Goal: Task Accomplishment & Management: Use online tool/utility

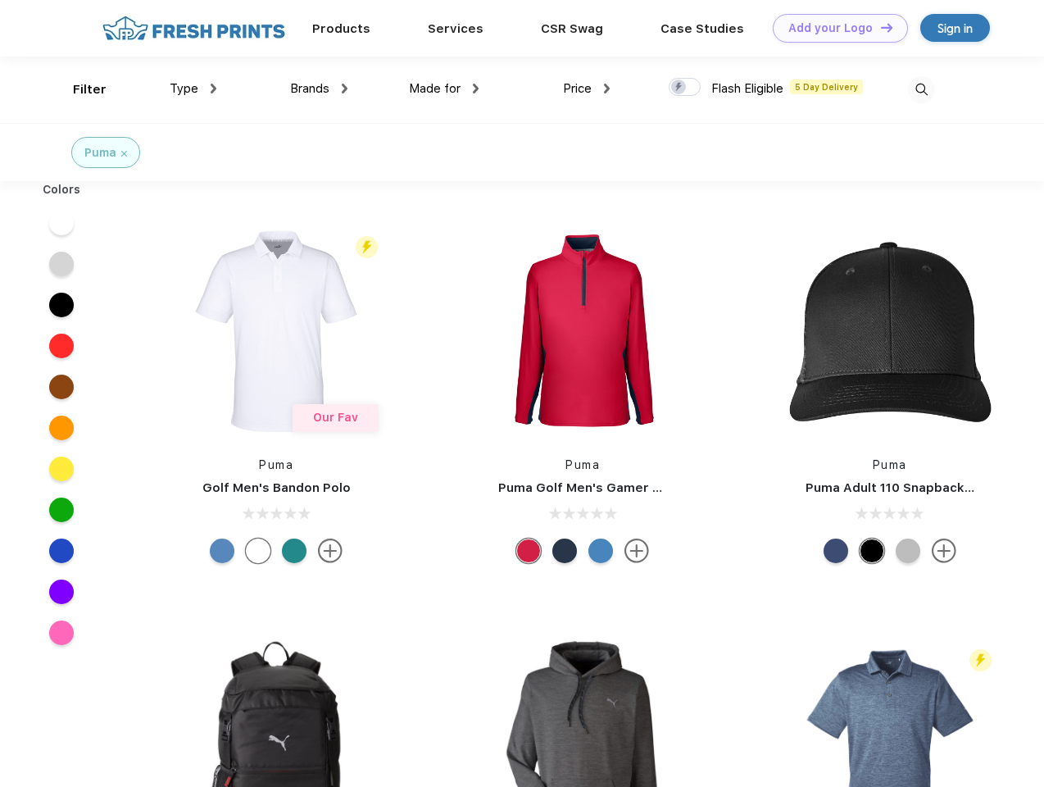
scroll to position [1, 0]
click at [835, 28] on link "Add your Logo Design Tool" at bounding box center [840, 28] width 135 height 29
click at [0, 0] on div "Design Tool" at bounding box center [0, 0] width 0 height 0
click at [880, 27] on link "Add your Logo Design Tool" at bounding box center [840, 28] width 135 height 29
click at [79, 89] on div "Filter" at bounding box center [90, 89] width 34 height 19
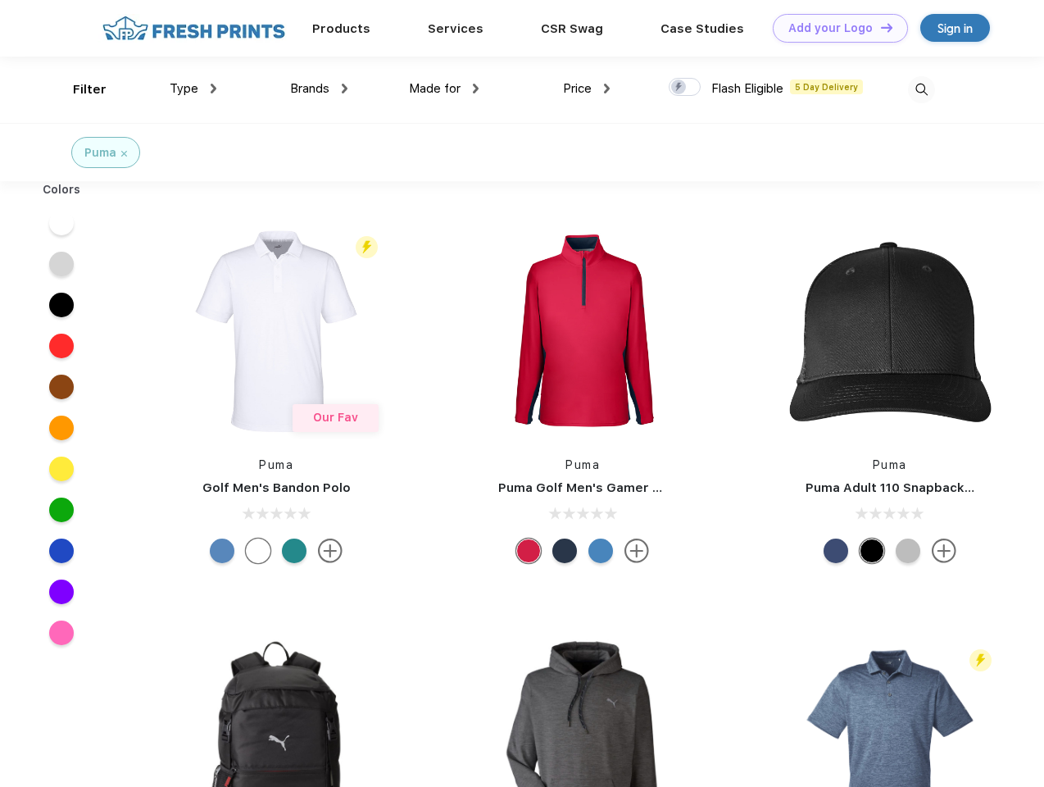
click at [193, 89] on span "Type" at bounding box center [184, 88] width 29 height 15
click at [319, 89] on span "Brands" at bounding box center [309, 88] width 39 height 15
click at [444, 89] on span "Made for" at bounding box center [435, 88] width 52 height 15
click at [587, 89] on span "Price" at bounding box center [577, 88] width 29 height 15
click at [685, 88] on div at bounding box center [685, 87] width 32 height 18
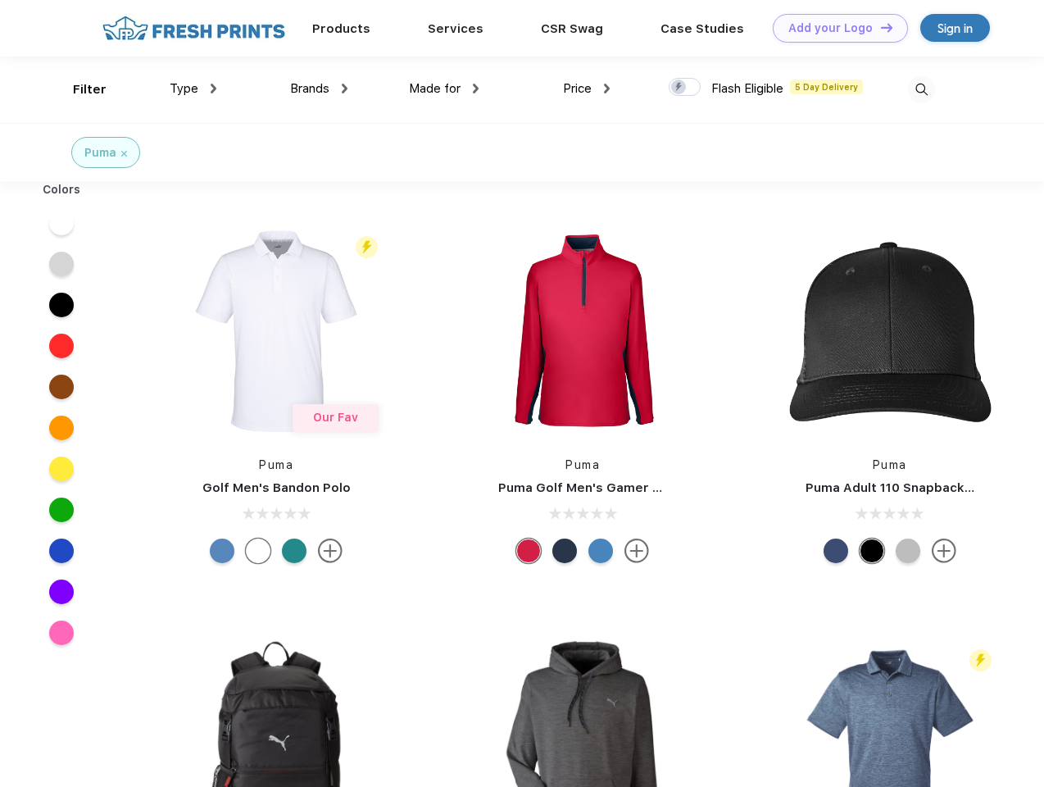
click at [680, 88] on input "checkbox" at bounding box center [674, 82] width 11 height 11
click at [921, 89] on img at bounding box center [921, 89] width 27 height 27
